Goal: Task Accomplishment & Management: Manage account settings

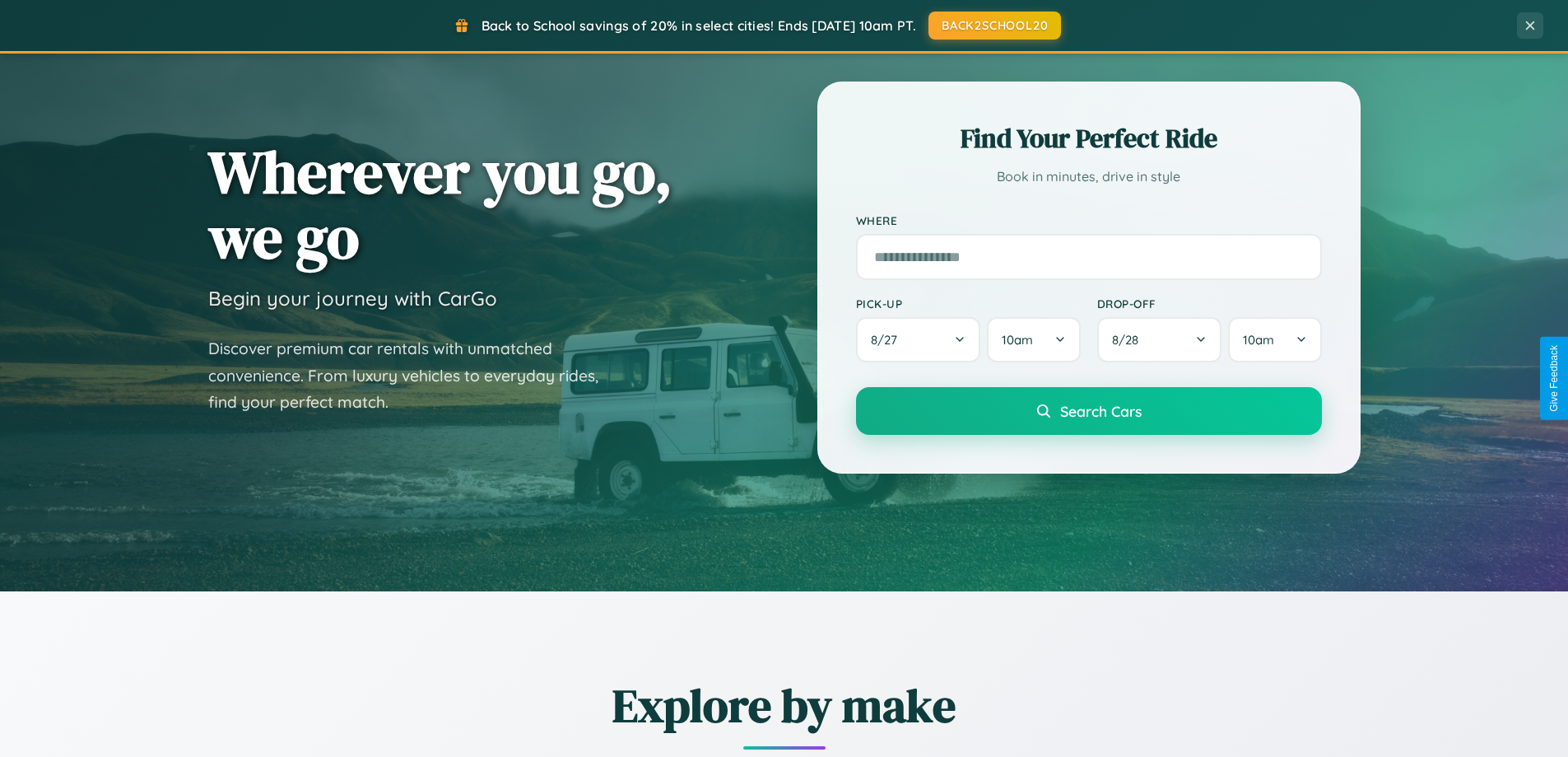
scroll to position [1133, 0]
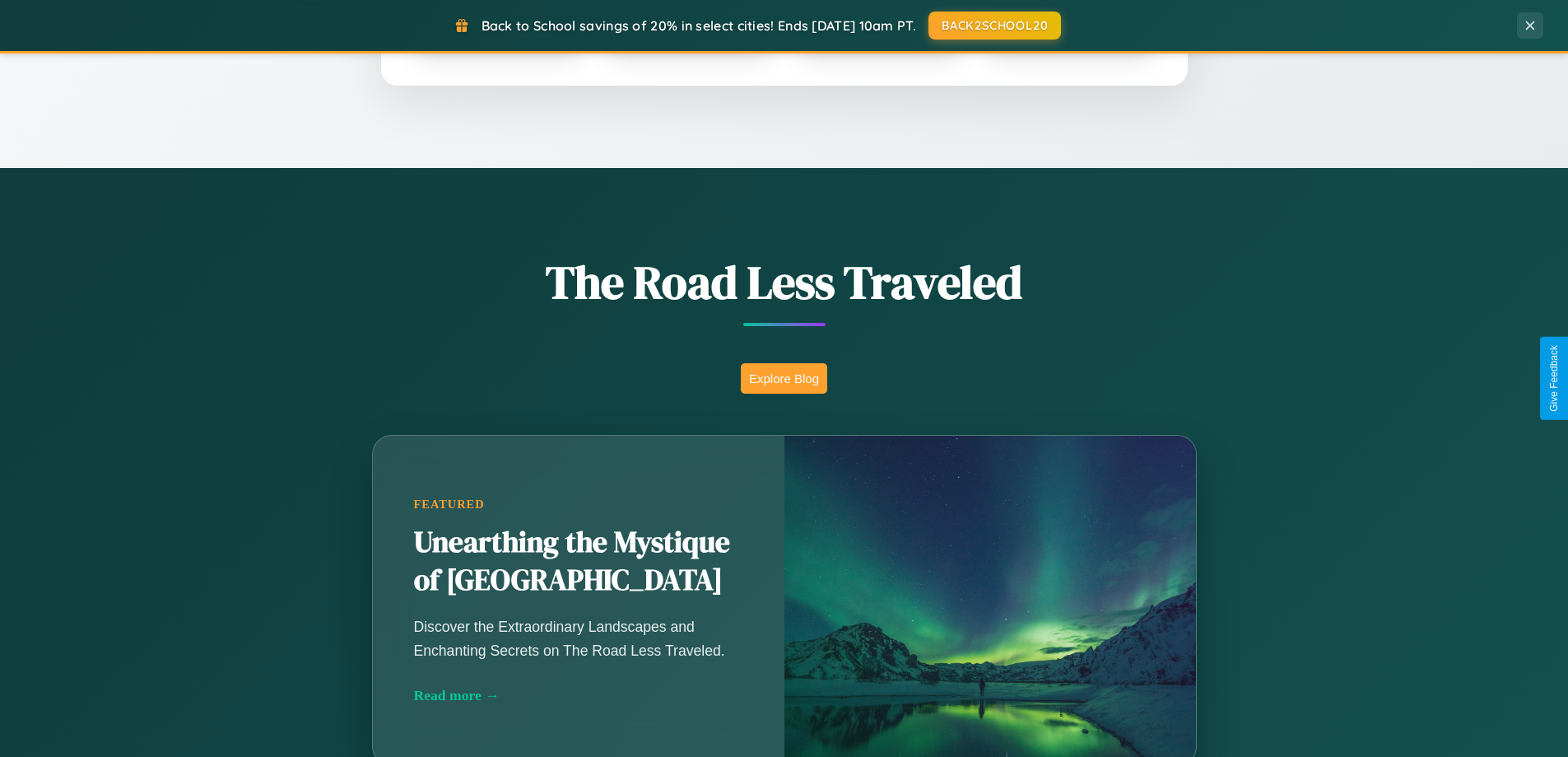
click at [784, 378] on button "Explore Blog" at bounding box center [784, 379] width 87 height 31
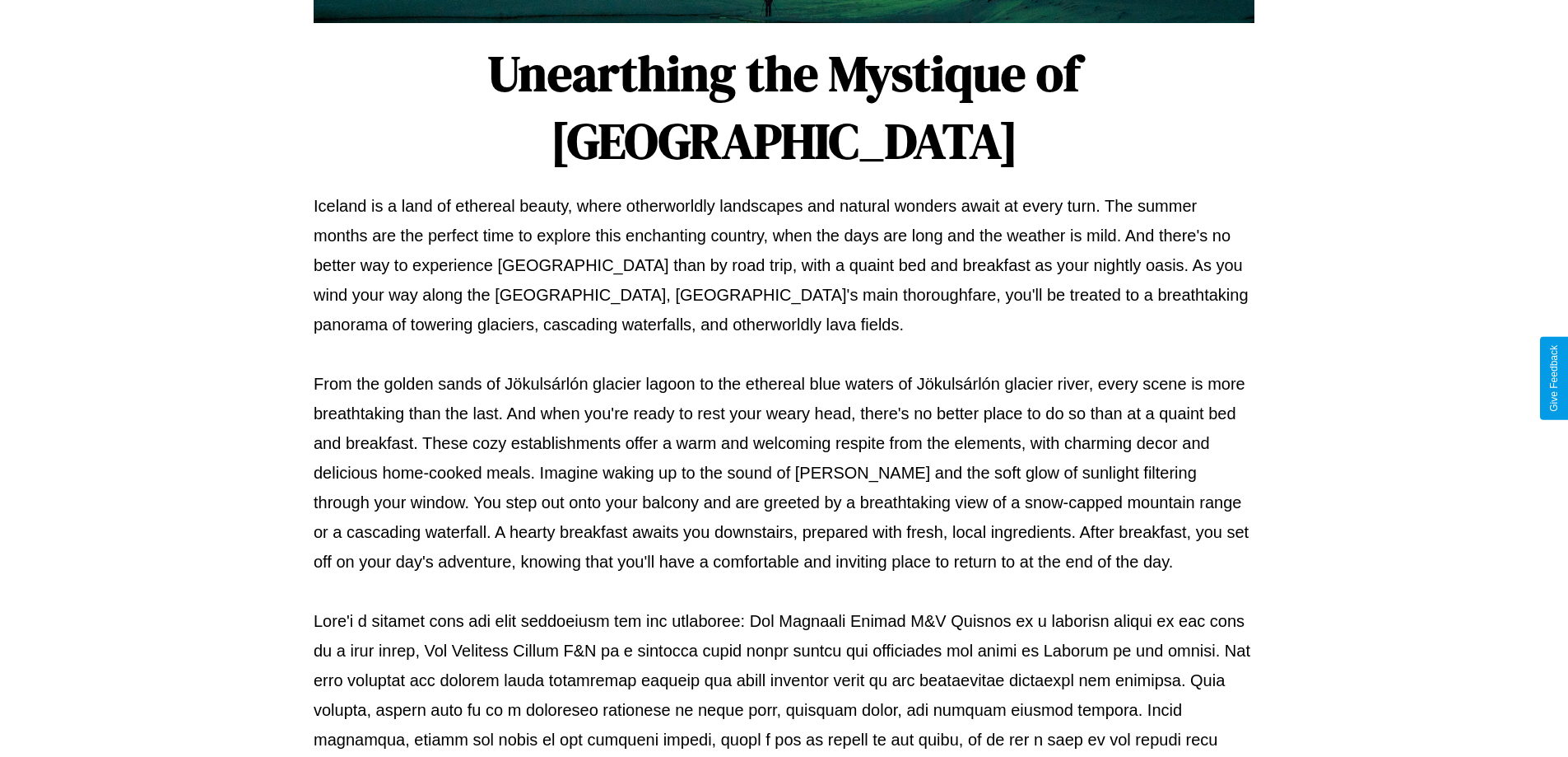
scroll to position [533, 0]
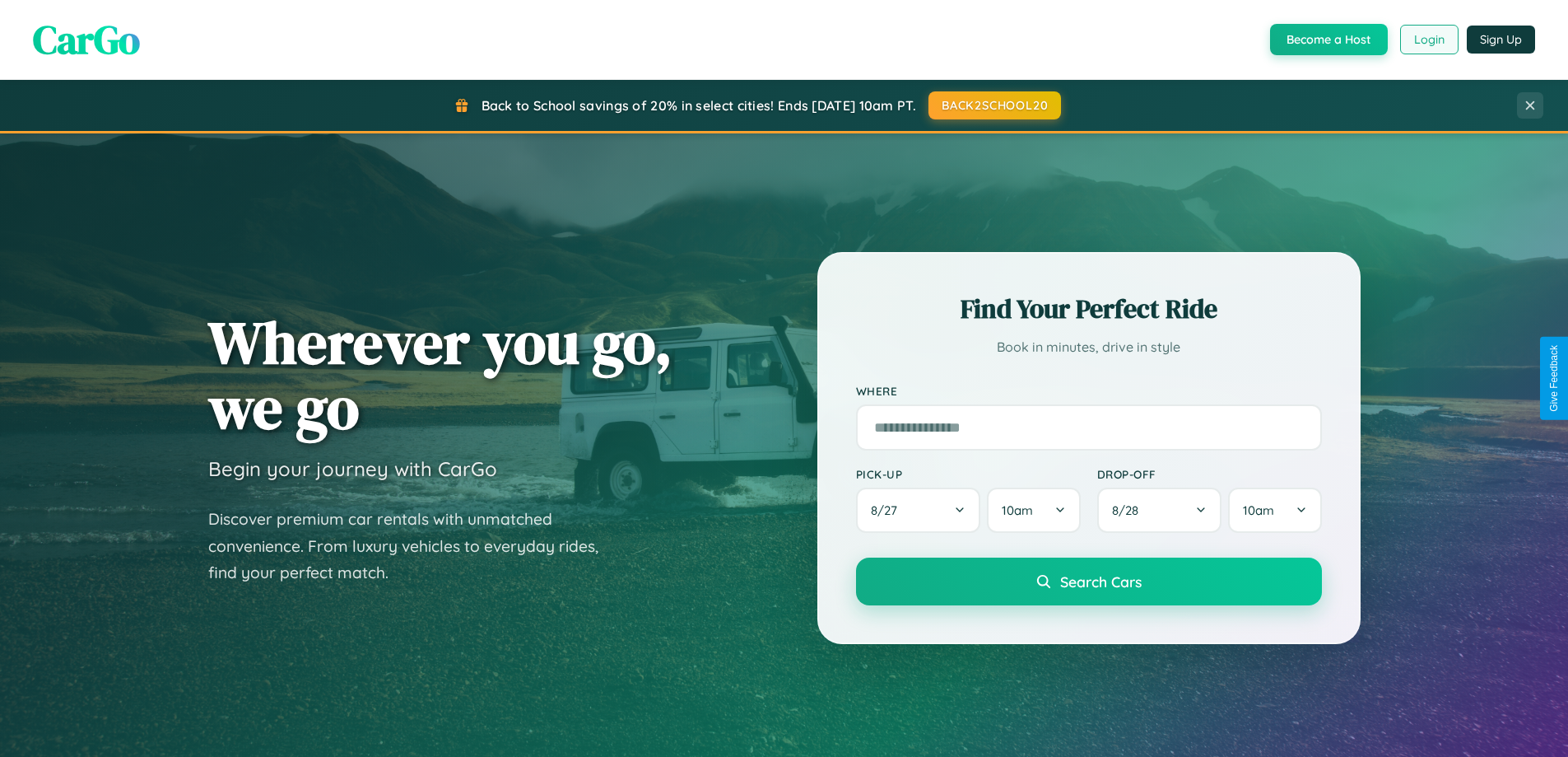
click at [1428, 39] on button "Login" at bounding box center [1429, 39] width 58 height 30
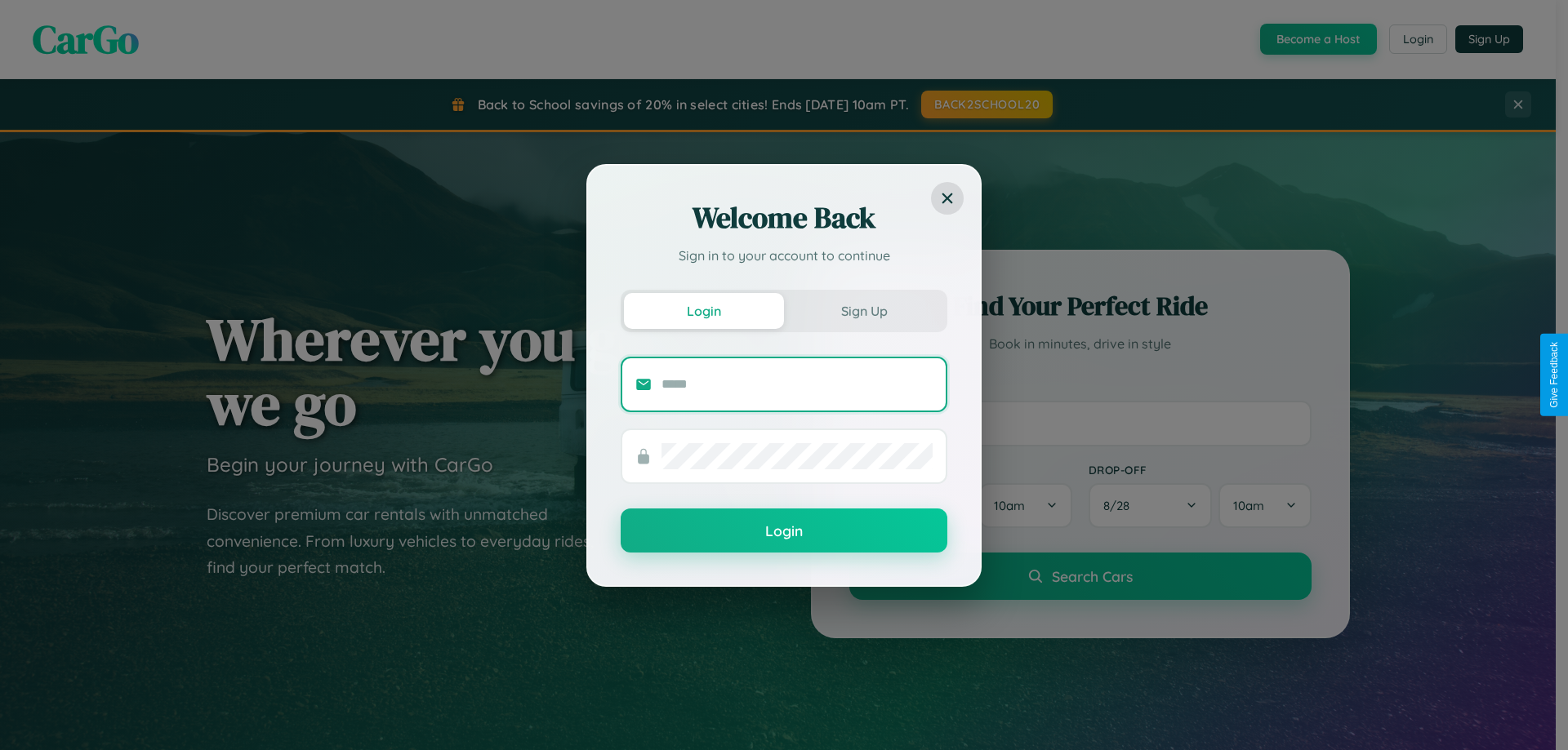
click at [797, 384] on input "text" at bounding box center [796, 384] width 271 height 26
type input "**********"
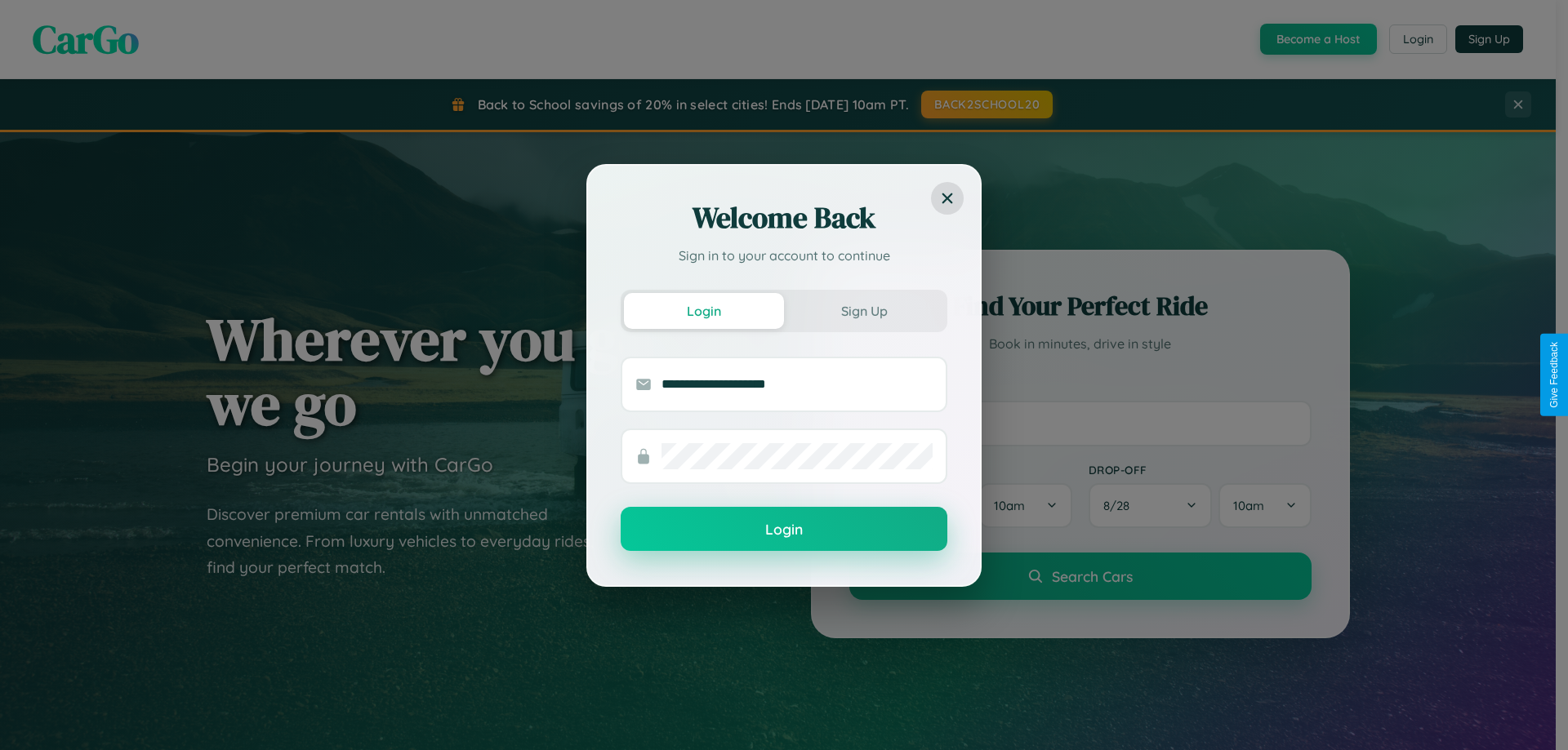
click at [784, 529] on button "Login" at bounding box center [784, 529] width 326 height 44
